Goal: Task Accomplishment & Management: Manage account settings

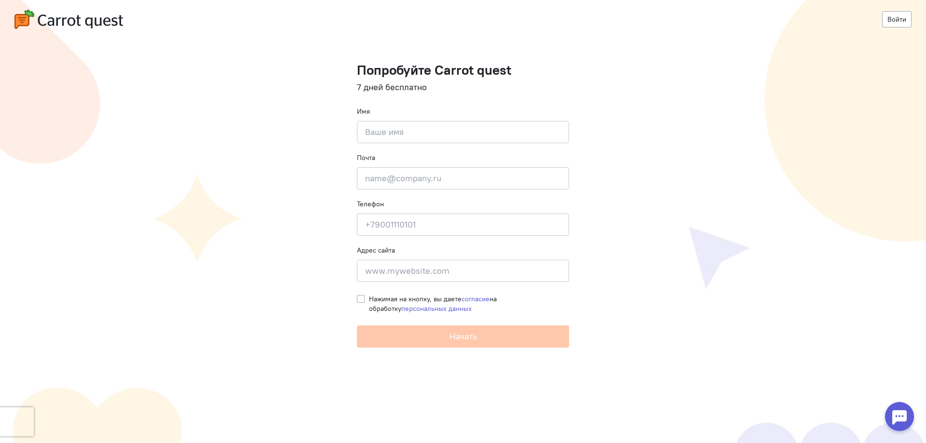
click at [125, 13] on div "Войти" at bounding box center [462, 19] width 897 height 19
click at [107, 16] on img at bounding box center [68, 19] width 109 height 19
drag, startPoint x: 445, startPoint y: 132, endPoint x: 436, endPoint y: 136, distance: 9.7
click at [445, 131] on input at bounding box center [463, 132] width 212 height 22
type input "[PERSON_NAME]"
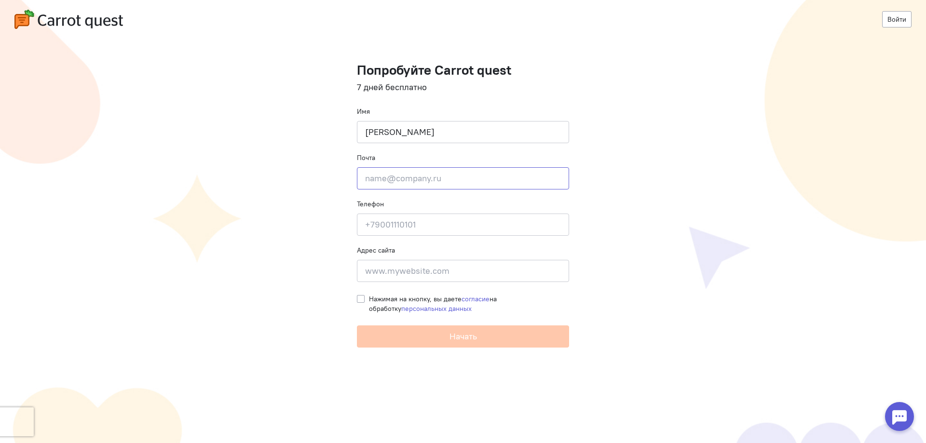
drag, startPoint x: 435, startPoint y: 174, endPoint x: 502, endPoint y: 177, distance: 67.6
click at [439, 174] on input "email" at bounding box center [463, 178] width 212 height 22
click at [486, 177] on input "email" at bounding box center [463, 178] width 212 height 22
paste input "[EMAIL_ADDRESS][DOMAIN_NAME]"
type input "[EMAIL_ADDRESS][DOMAIN_NAME]"
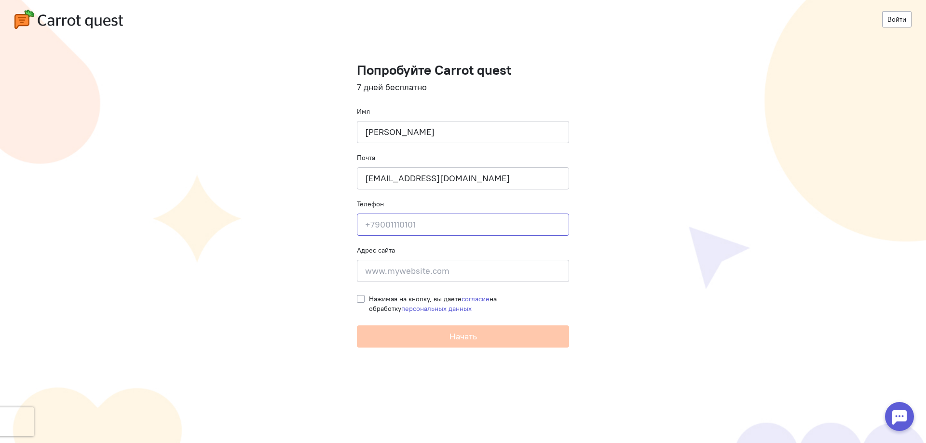
click at [383, 227] on input at bounding box center [463, 225] width 212 height 22
paste input "9515200611"
click at [367, 223] on input "9515200611" at bounding box center [463, 225] width 212 height 22
type input "+79515200611"
drag, startPoint x: 413, startPoint y: 272, endPoint x: 385, endPoint y: 282, distance: 29.9
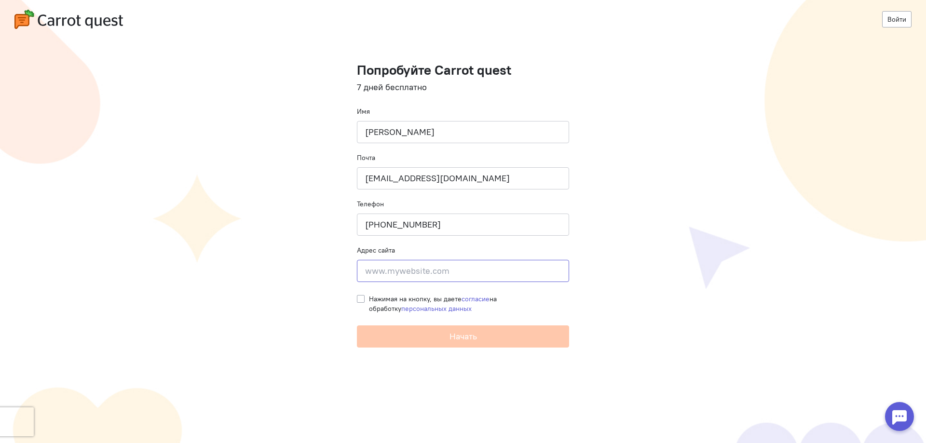
click at [413, 272] on input at bounding box center [463, 271] width 212 height 22
paste input "[URL][DOMAIN_NAME]"
type input "[URL][DOMAIN_NAME]"
click at [369, 297] on label "Нажимая на кнопку, вы даете согласие на обработку персональных данных" at bounding box center [469, 303] width 200 height 19
click at [362, 297] on input "Нажимая на кнопку, вы даете согласие на обработку персональных данных" at bounding box center [361, 298] width 8 height 9
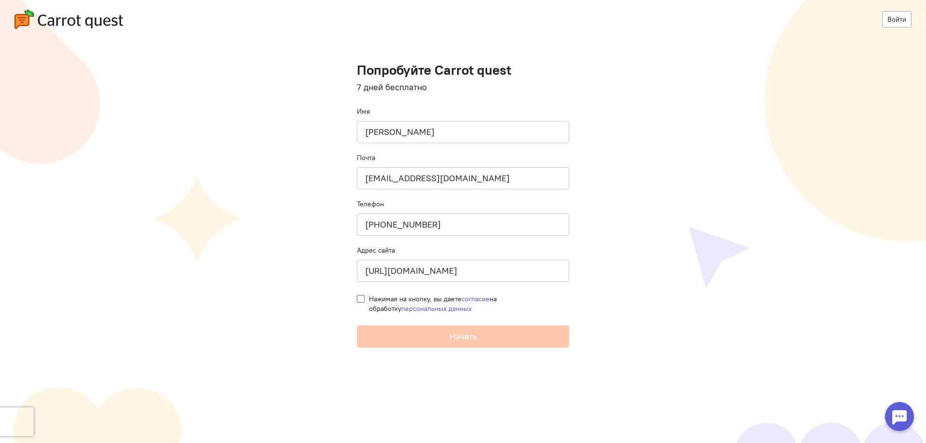
checkbox input "true"
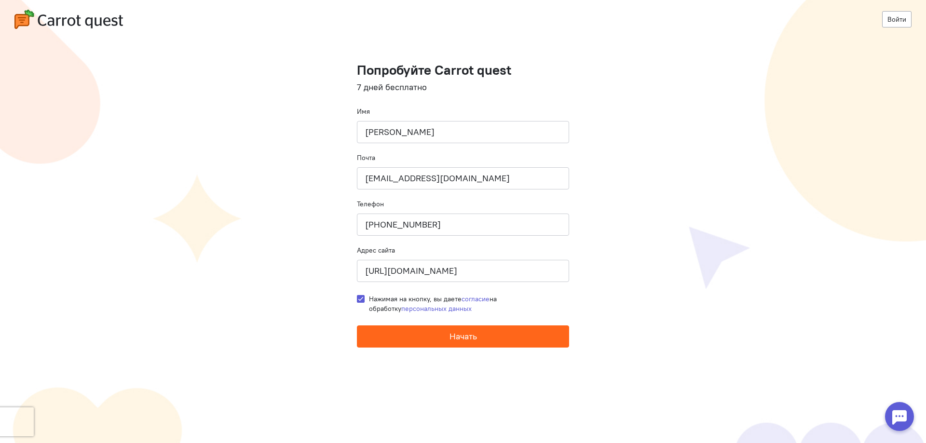
click at [431, 344] on button "Начать" at bounding box center [463, 337] width 212 height 22
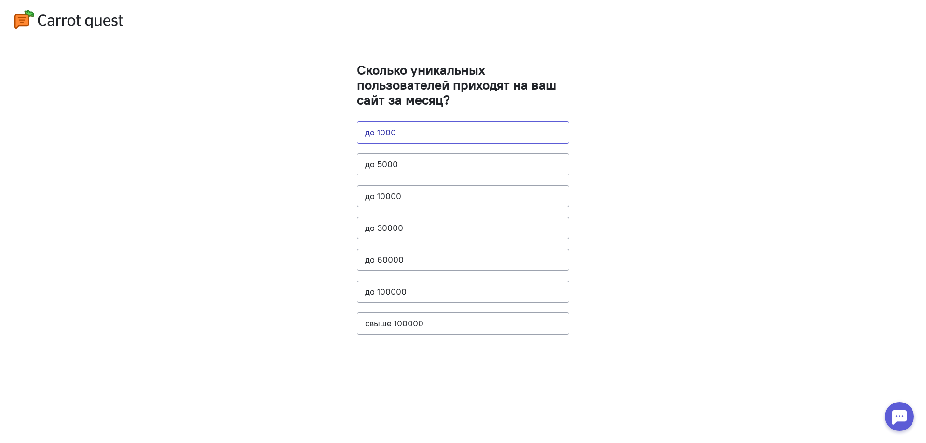
click at [496, 133] on button "до 1000" at bounding box center [463, 133] width 212 height 22
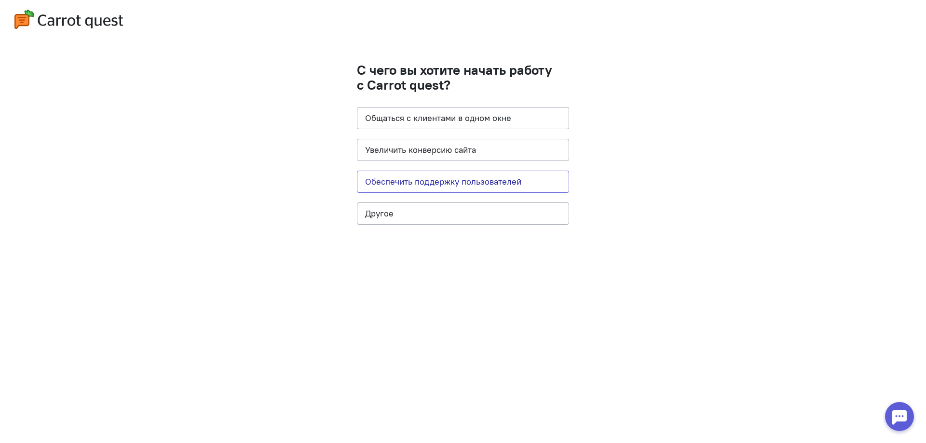
click at [462, 174] on button "Обеспечить поддержку пользователей" at bounding box center [463, 182] width 212 height 22
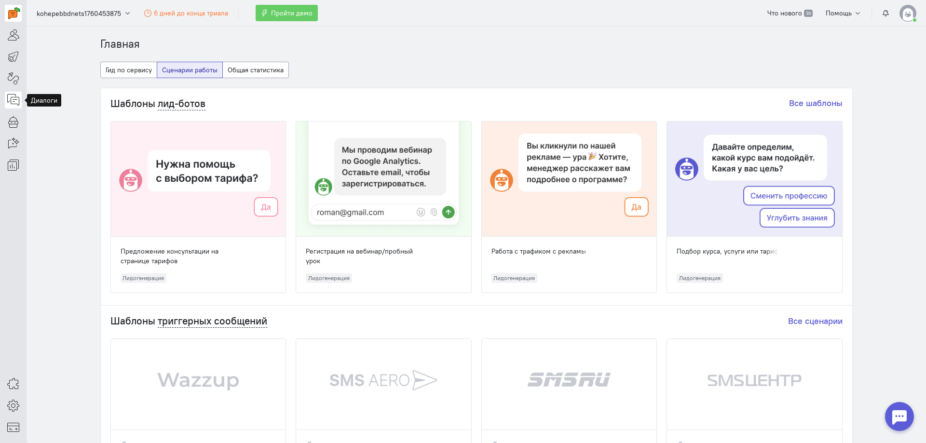
click at [14, 97] on icon at bounding box center [13, 100] width 12 height 12
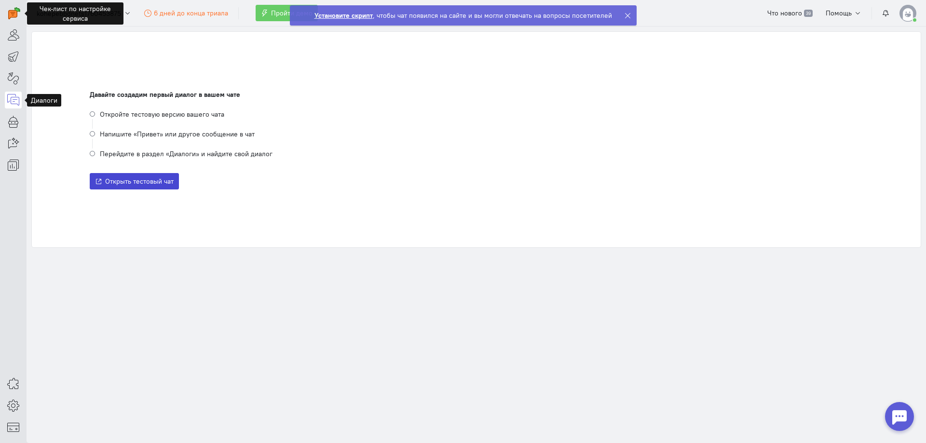
click at [129, 187] on button "Открыть тестовый чат" at bounding box center [134, 181] width 89 height 16
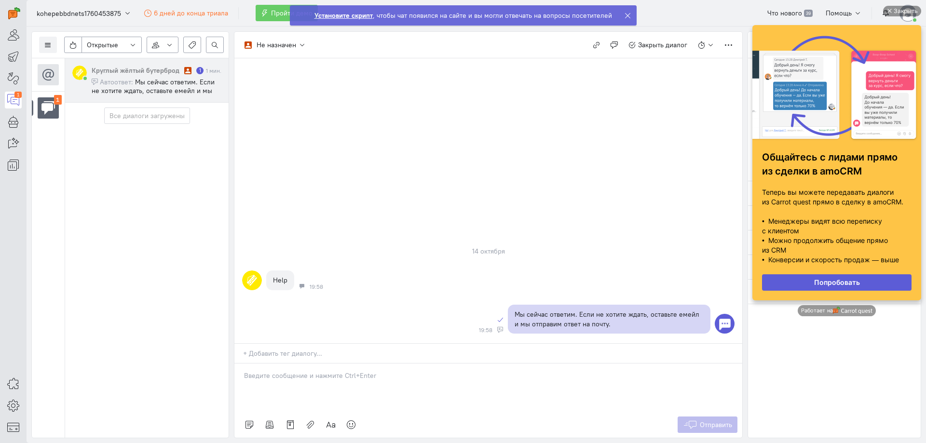
click at [291, 375] on p at bounding box center [488, 376] width 489 height 10
click at [291, 379] on p at bounding box center [488, 376] width 489 height 10
click at [292, 353] on input "text" at bounding box center [492, 354] width 499 height 10
click at [286, 408] on div "@" at bounding box center [488, 388] width 508 height 48
drag, startPoint x: 280, startPoint y: 380, endPoint x: 205, endPoint y: 371, distance: 75.3
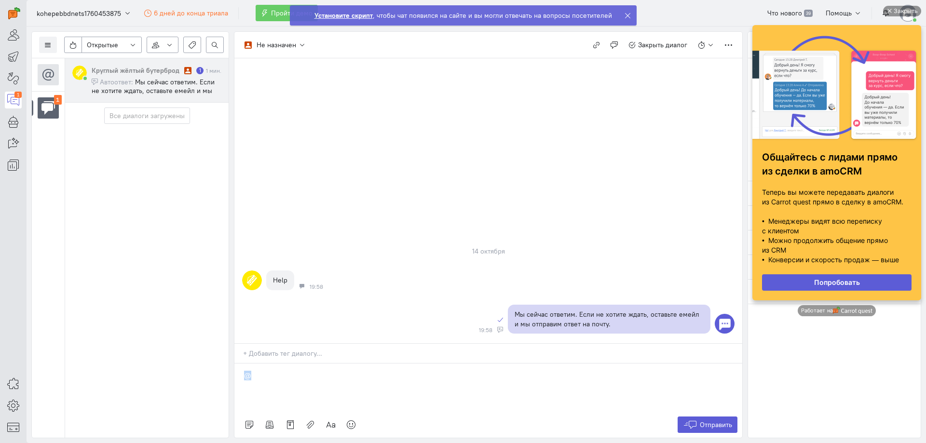
click at [205, 371] on div "Список пользователей Включить темную тему Настройка каналов Автораспределение д…" at bounding box center [476, 235] width 899 height 417
click at [339, 379] on p at bounding box center [488, 376] width 489 height 10
click at [897, 10] on div "Закрыть" at bounding box center [906, 11] width 24 height 11
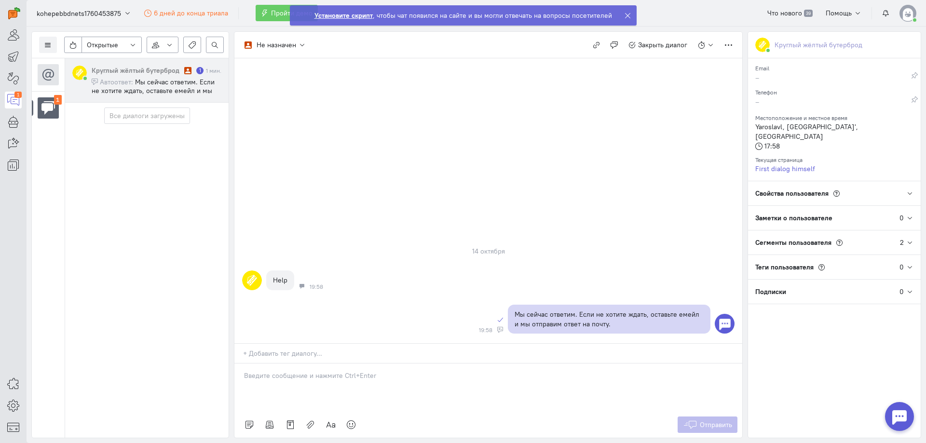
click at [791, 206] on div "Заметки о пользователе" at bounding box center [823, 218] width 151 height 24
click at [795, 254] on input at bounding box center [835, 261] width 161 height 14
click at [804, 206] on div "Заметки о пользователе" at bounding box center [823, 218] width 151 height 24
click at [624, 16] on icon at bounding box center [627, 15] width 7 height 7
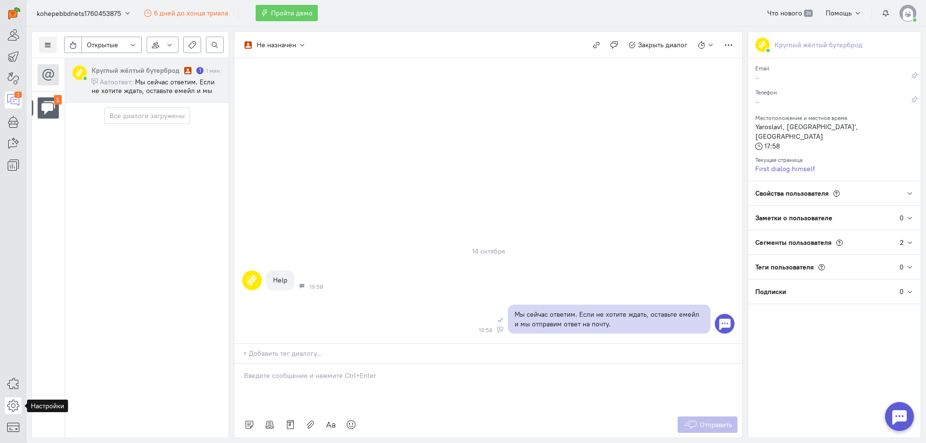
click at [18, 408] on icon at bounding box center [13, 406] width 12 height 12
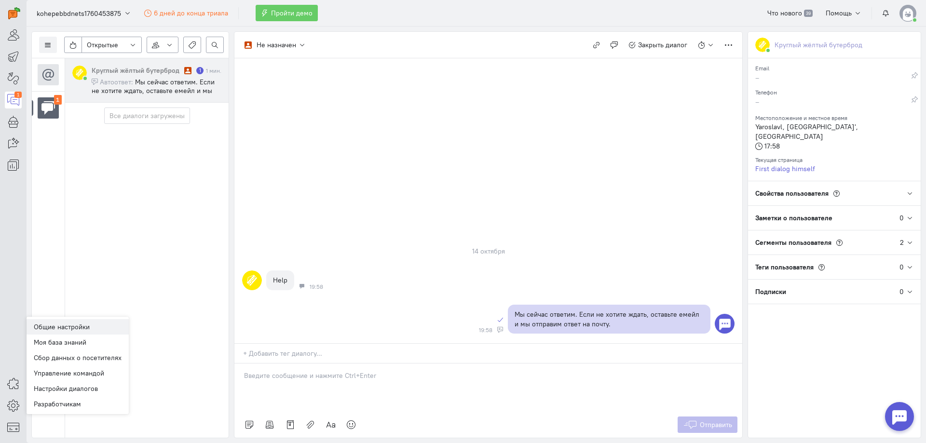
click at [105, 328] on link "Общие настройки" at bounding box center [78, 326] width 102 height 15
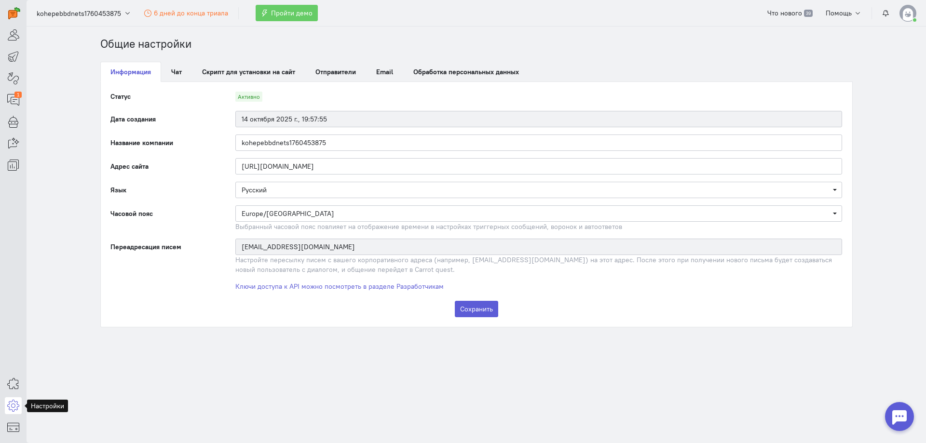
click at [14, 408] on icon at bounding box center [13, 406] width 12 height 12
click at [79, 371] on link "Управление командой" at bounding box center [78, 373] width 102 height 15
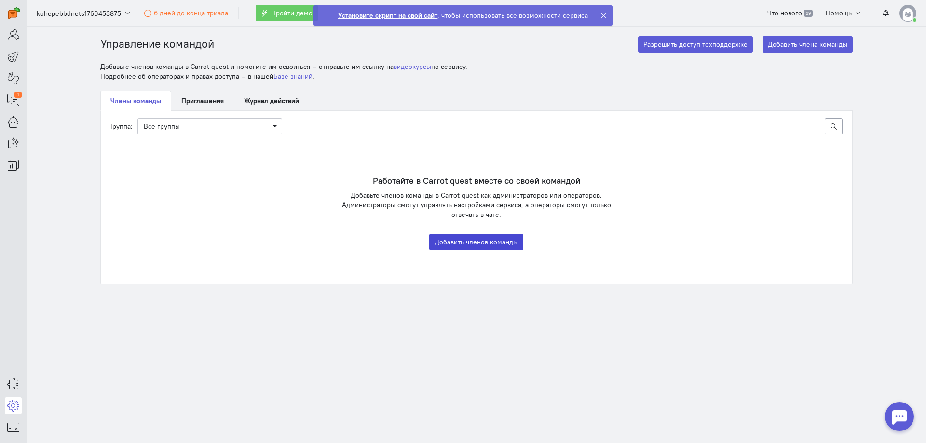
click at [476, 242] on button "Добавить членов команды" at bounding box center [476, 242] width 94 height 16
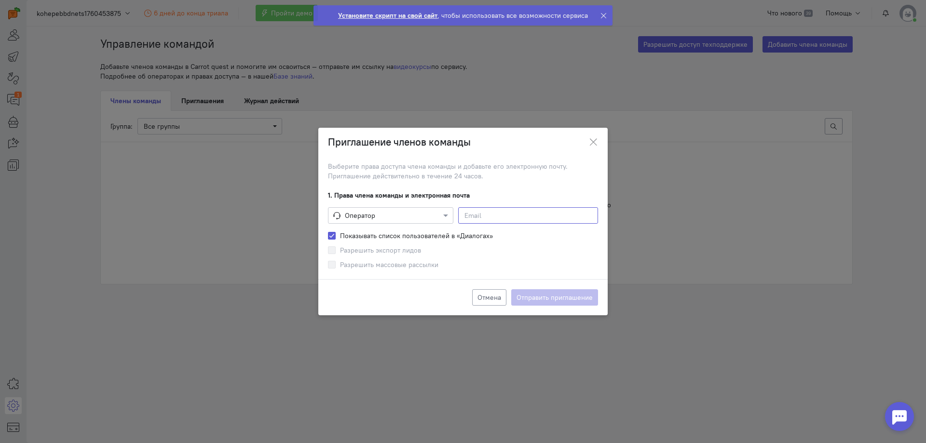
click at [489, 213] on input at bounding box center [528, 215] width 140 height 16
paste input "[EMAIL_ADDRESS][DOMAIN_NAME]"
type input "[EMAIL_ADDRESS][DOMAIN_NAME]"
click at [530, 296] on button "Отправить приглашение" at bounding box center [554, 297] width 87 height 16
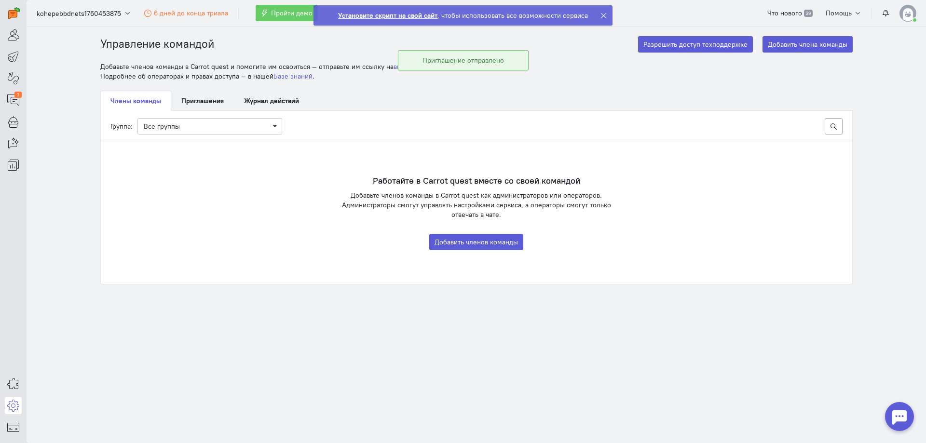
click at [603, 14] on icon at bounding box center [603, 15] width 7 height 7
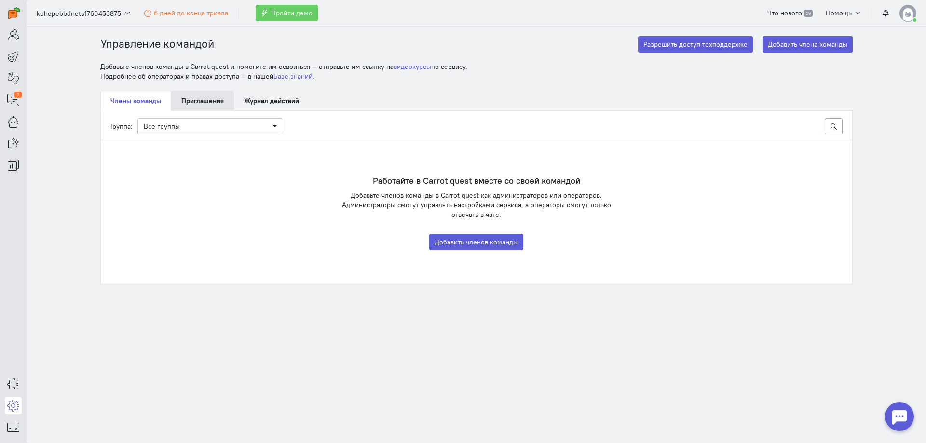
click at [185, 99] on link "Приглашения" at bounding box center [202, 101] width 63 height 20
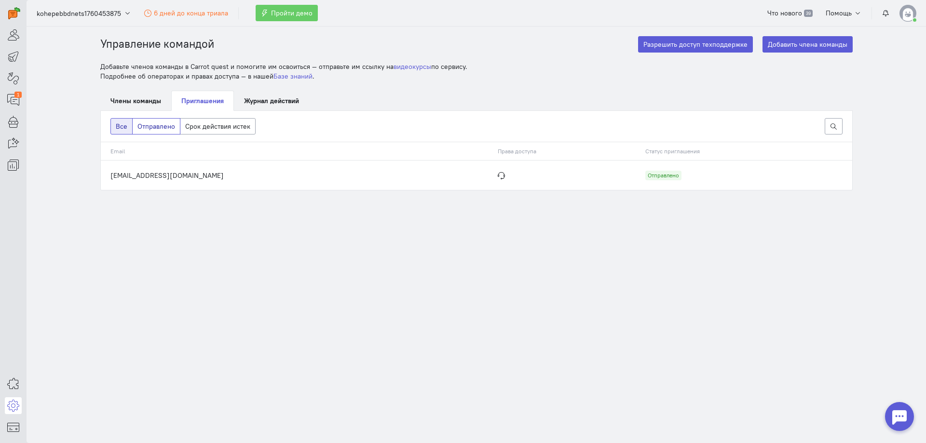
click at [168, 122] on button "Отправлено" at bounding box center [156, 126] width 48 height 16
click at [214, 187] on td "[EMAIL_ADDRESS][DOMAIN_NAME]" at bounding box center [297, 175] width 392 height 30
click at [493, 171] on td at bounding box center [567, 175] width 148 height 30
drag, startPoint x: 638, startPoint y: 180, endPoint x: 643, endPoint y: 177, distance: 5.8
click at [645, 180] on div "Отправлено" at bounding box center [663, 176] width 36 height 10
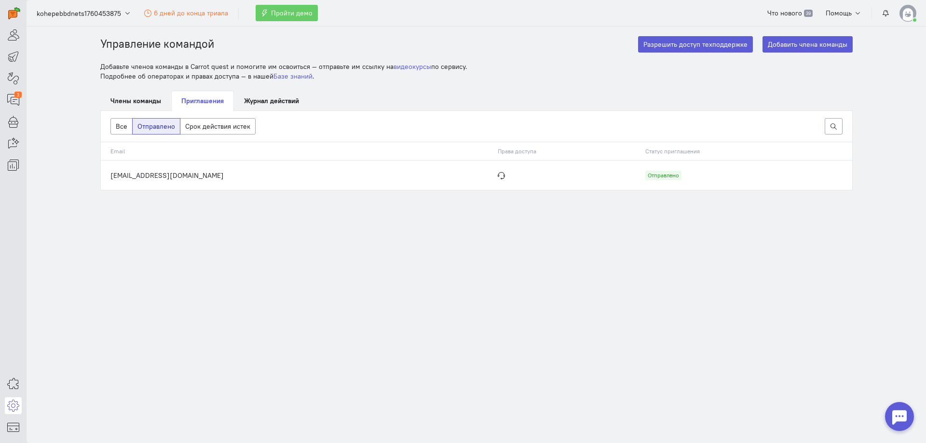
drag, startPoint x: 643, startPoint y: 177, endPoint x: 296, endPoint y: 174, distance: 347.7
click at [645, 177] on div "Отправлено" at bounding box center [663, 176] width 36 height 10
click at [188, 177] on td "[EMAIL_ADDRESS][DOMAIN_NAME]" at bounding box center [297, 175] width 392 height 30
click at [149, 107] on link "Члены команды" at bounding box center [135, 101] width 71 height 20
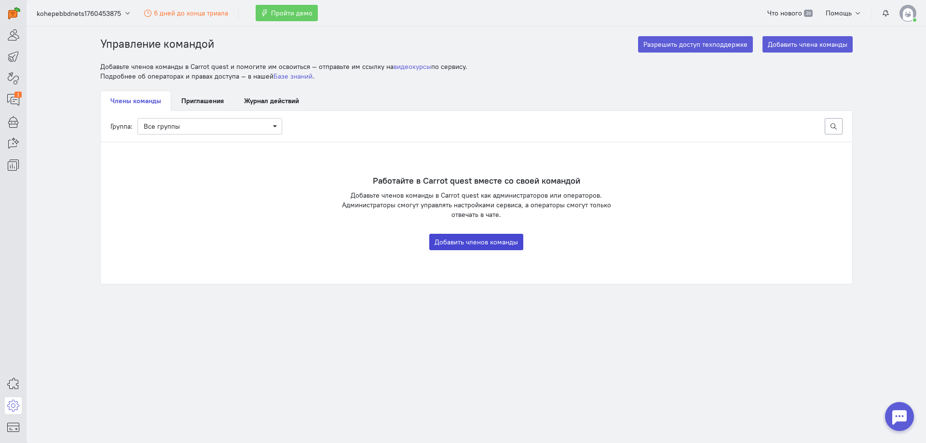
click at [461, 244] on button "Добавить членов команды" at bounding box center [476, 242] width 94 height 16
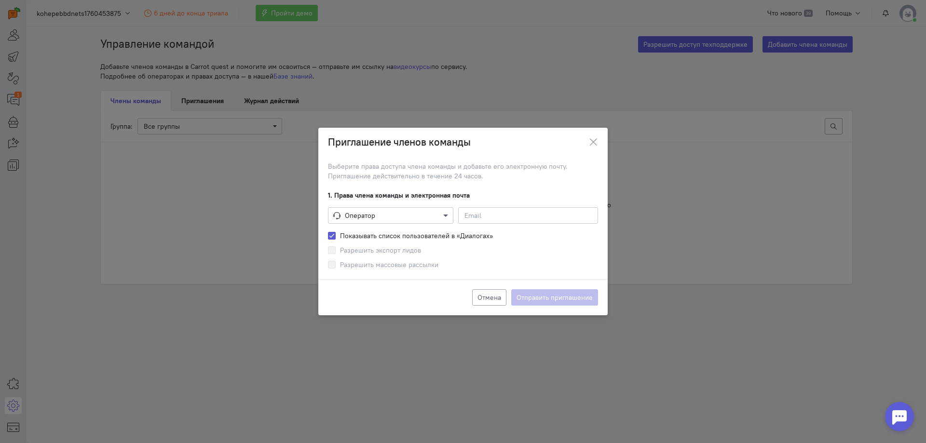
click at [450, 213] on span at bounding box center [447, 216] width 12 height 10
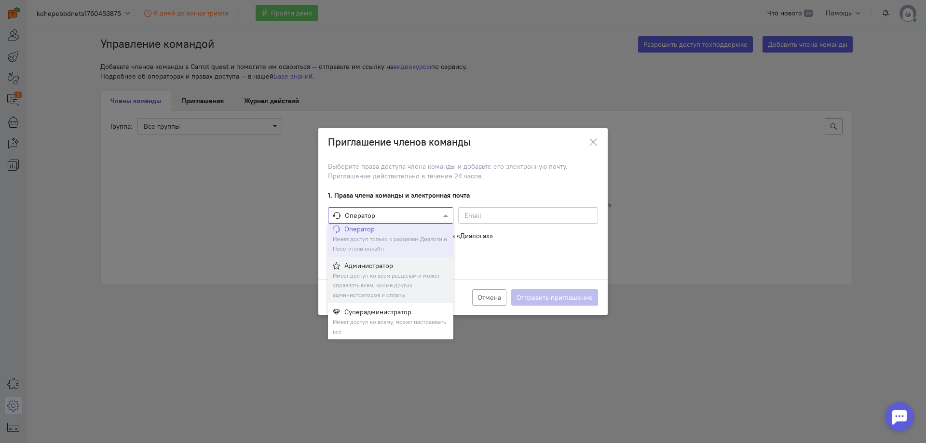
scroll to position [4, 0]
click at [445, 218] on span at bounding box center [447, 216] width 12 height 10
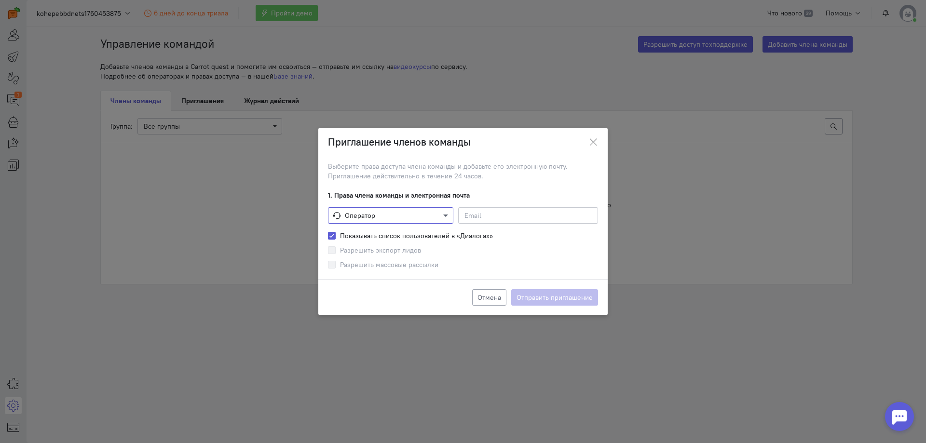
click at [441, 216] on span at bounding box center [447, 216] width 12 height 10
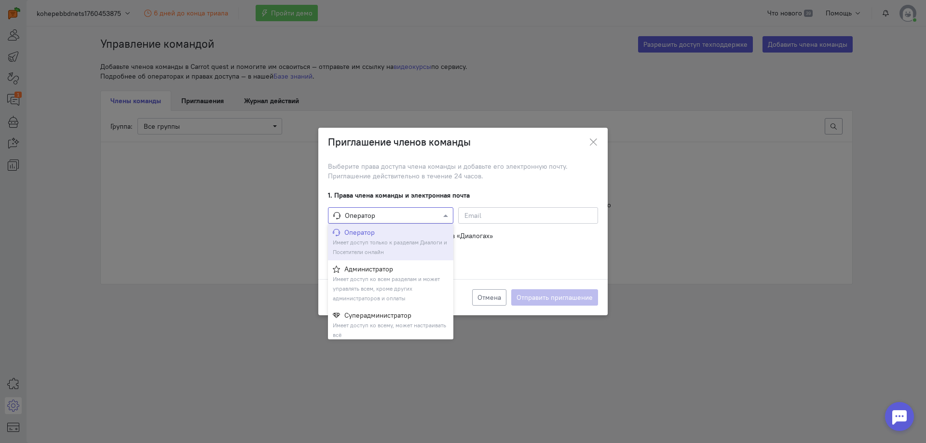
click at [449, 212] on span at bounding box center [447, 216] width 12 height 10
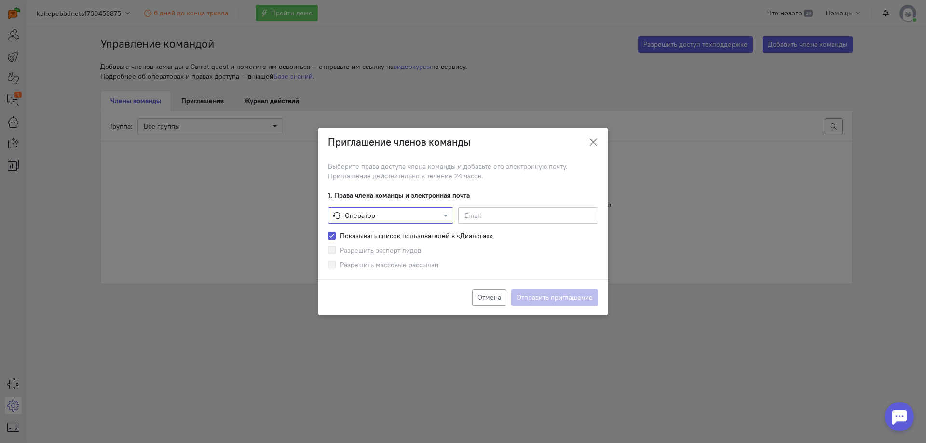
click at [590, 139] on icon "button" at bounding box center [593, 142] width 10 height 10
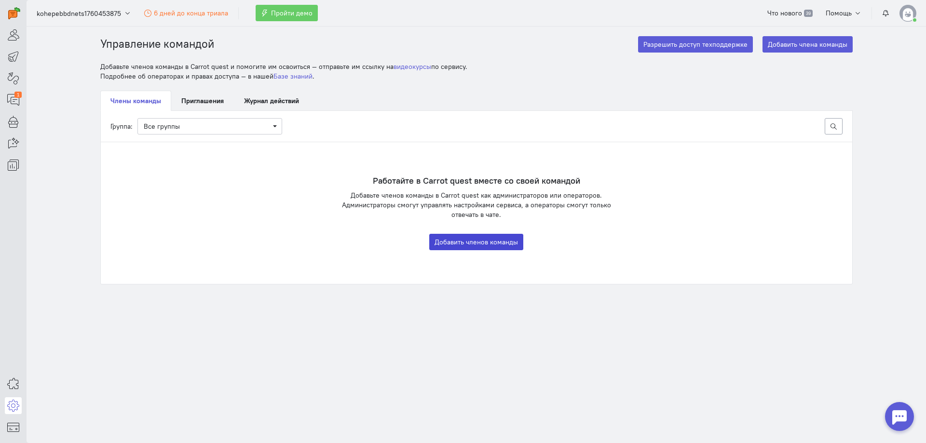
click at [489, 235] on button "Добавить членов команды" at bounding box center [476, 242] width 94 height 16
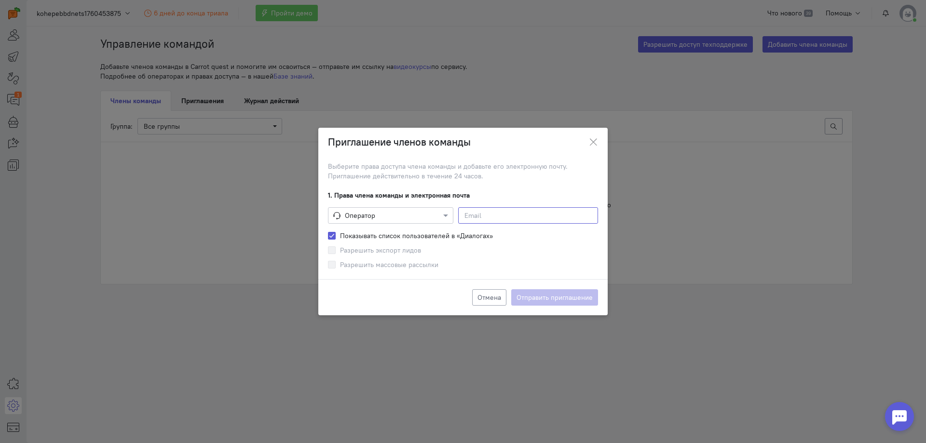
click at [510, 215] on input at bounding box center [528, 215] width 140 height 16
click at [592, 144] on icon "button" at bounding box center [593, 142] width 10 height 10
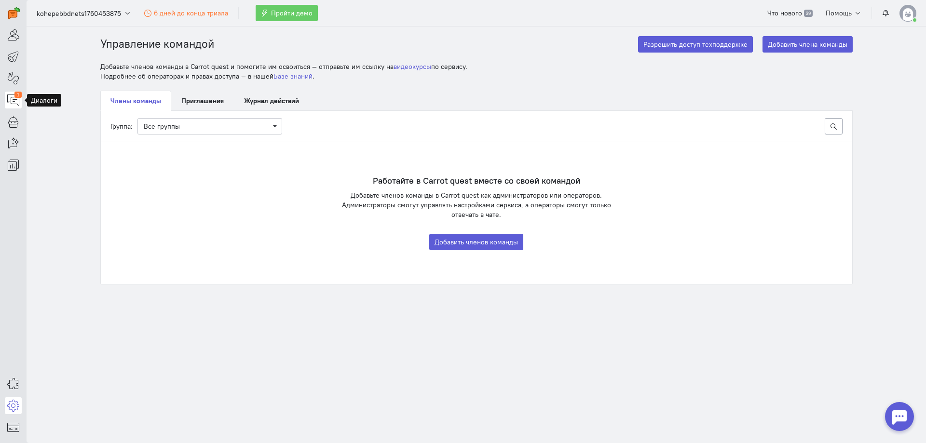
click at [6, 99] on link "1" at bounding box center [13, 100] width 17 height 17
click at [13, 35] on icon at bounding box center [13, 35] width 12 height 12
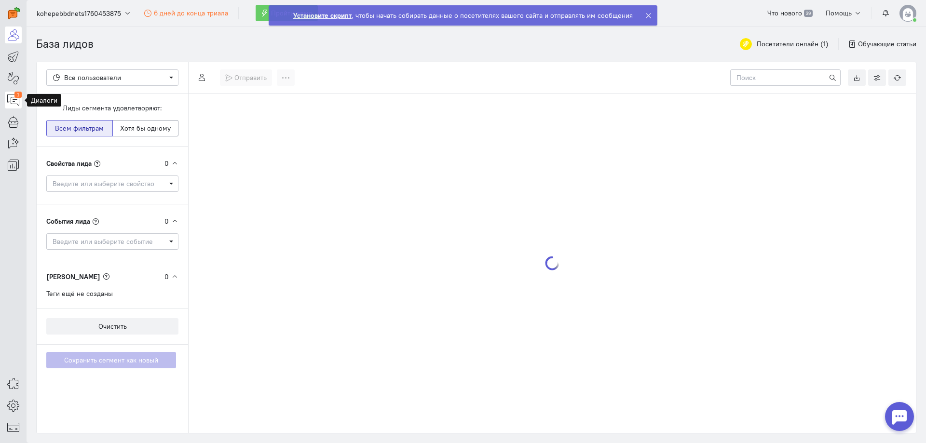
click at [17, 95] on div "1" at bounding box center [17, 95] width 7 height 6
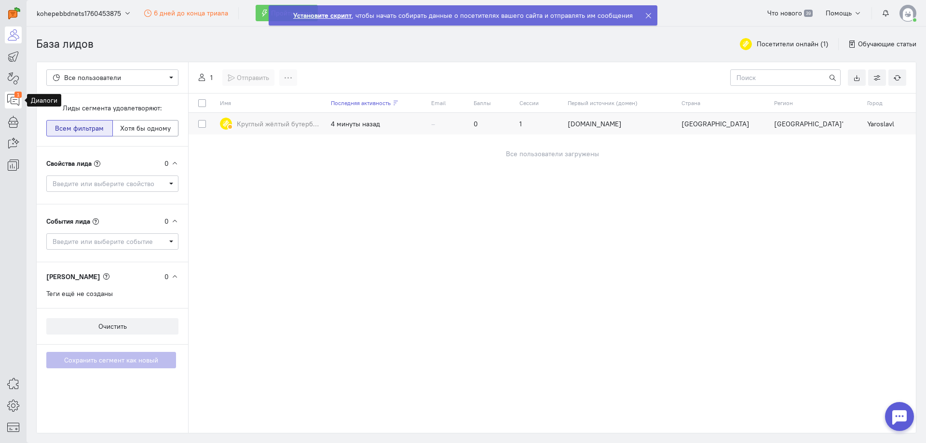
click at [11, 100] on icon at bounding box center [13, 100] width 12 height 12
click at [648, 14] on icon at bounding box center [648, 15] width 7 height 7
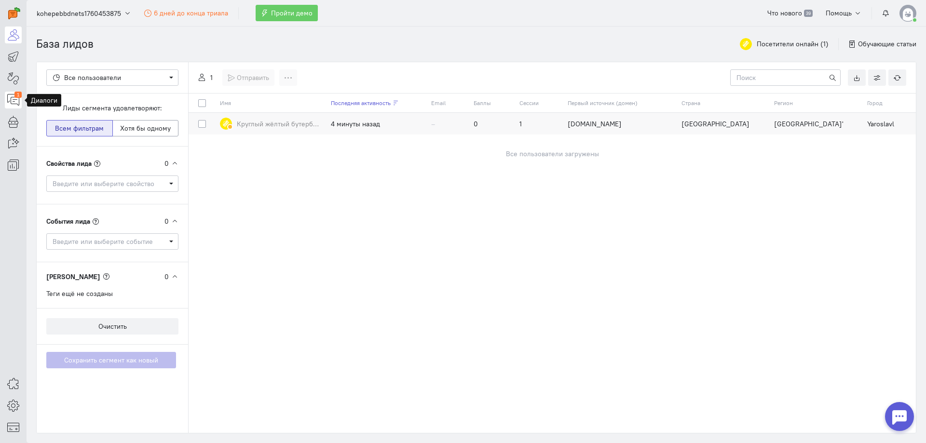
click at [7, 98] on icon at bounding box center [13, 100] width 12 height 12
click at [360, 122] on div "4 минуты назад" at bounding box center [376, 124] width 91 height 10
click at [307, 123] on span "Круглый жёлтый бутерброд" at bounding box center [279, 124] width 84 height 10
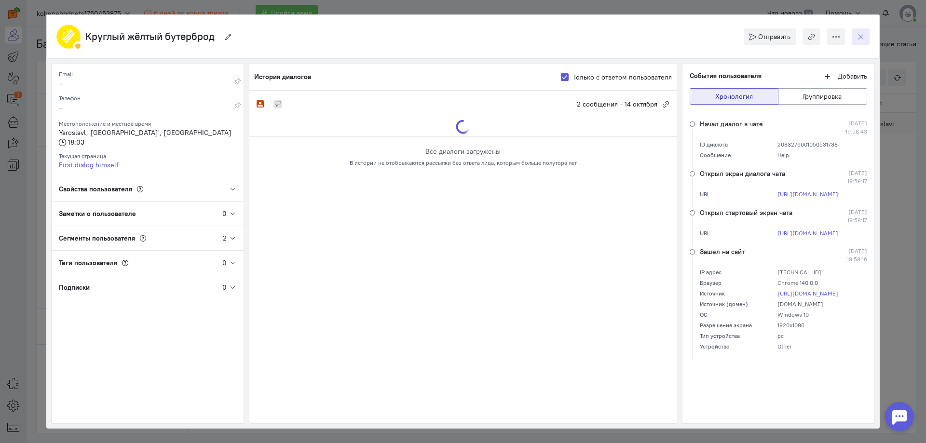
click at [863, 37] on icon "button" at bounding box center [860, 36] width 7 height 7
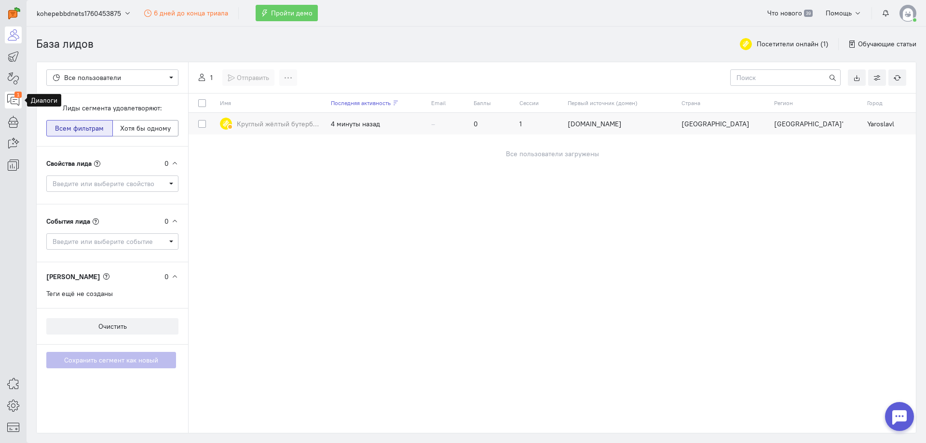
click at [11, 99] on icon at bounding box center [13, 100] width 12 height 12
click at [11, 15] on img at bounding box center [14, 13] width 12 height 12
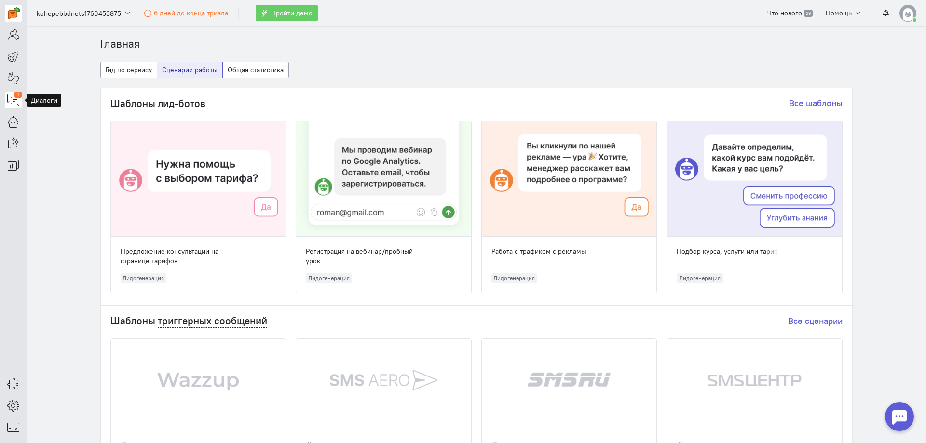
click at [14, 99] on icon at bounding box center [13, 100] width 12 height 12
click at [21, 101] on link "1" at bounding box center [13, 100] width 17 height 17
click at [12, 100] on icon at bounding box center [13, 100] width 12 height 12
click at [10, 122] on icon at bounding box center [13, 122] width 12 height 12
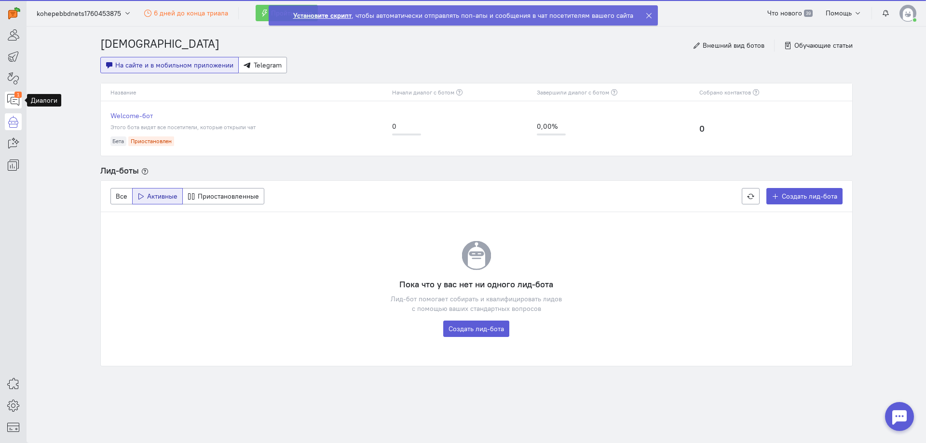
click at [14, 95] on icon at bounding box center [13, 100] width 12 height 12
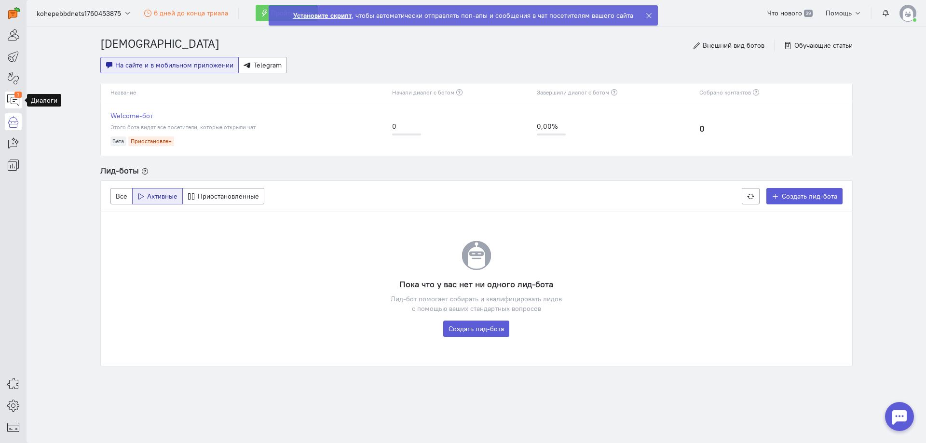
click at [16, 95] on div "1" at bounding box center [17, 95] width 7 height 6
